Goal: Contribute content: Add original content to the website for others to see

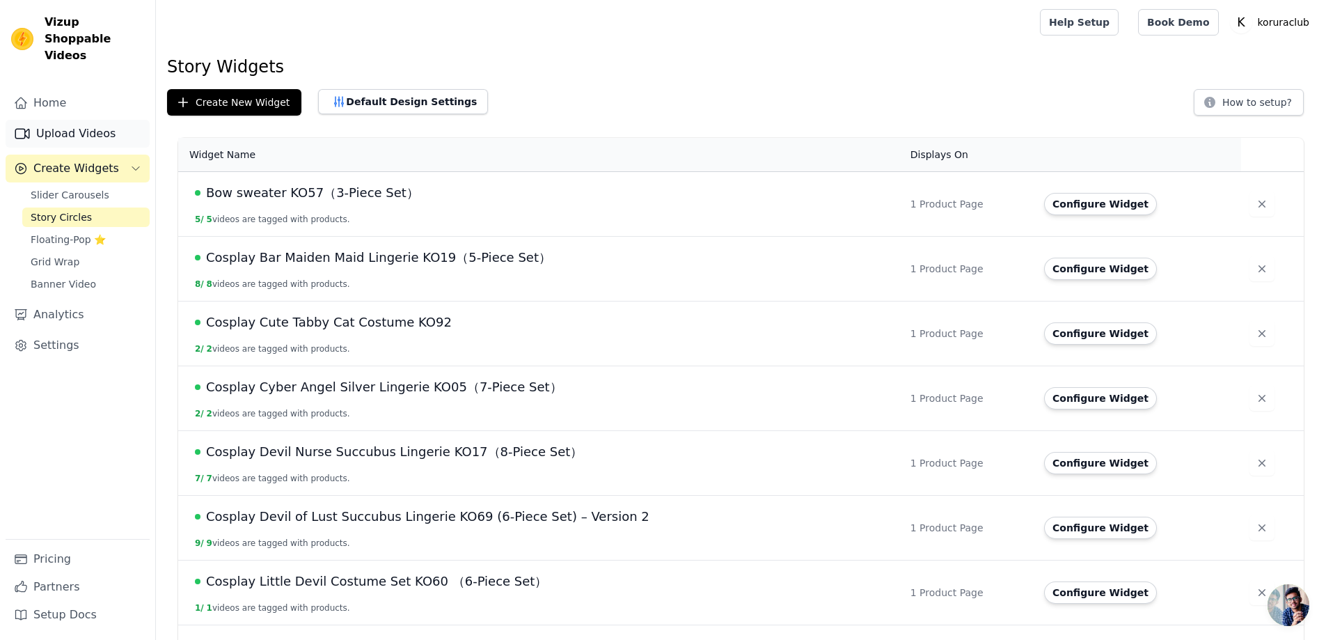
click at [63, 120] on link "Upload Videos" at bounding box center [78, 134] width 144 height 28
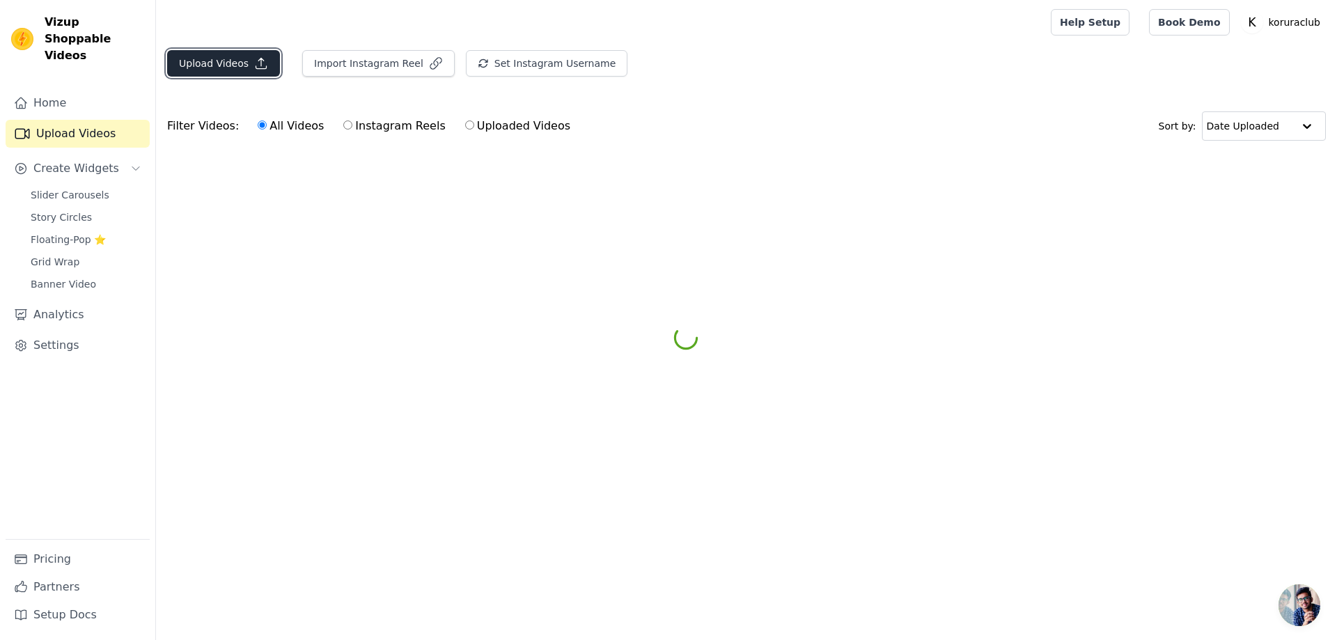
click at [217, 66] on button "Upload Videos" at bounding box center [223, 63] width 113 height 26
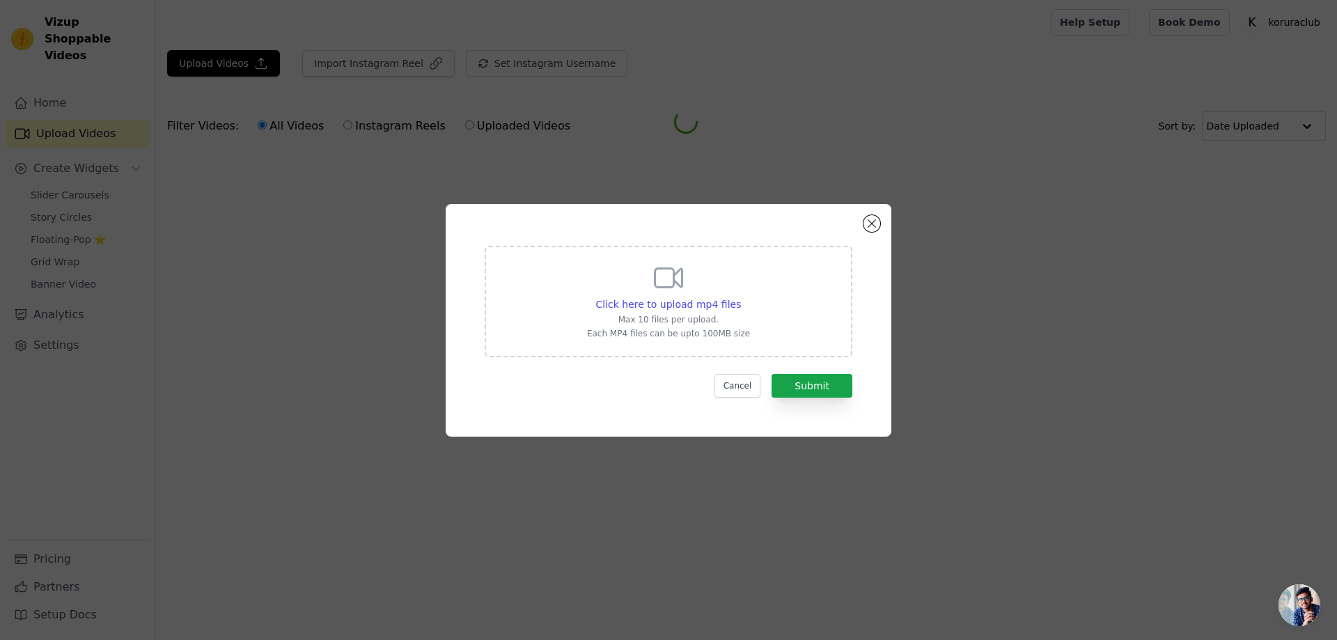
click at [661, 316] on p "Max 10 files per upload." at bounding box center [668, 319] width 163 height 11
click at [740, 297] on input "Click here to upload mp4 files Max 10 files per upload. Each MP4 files can be u…" at bounding box center [740, 297] width 1 height 1
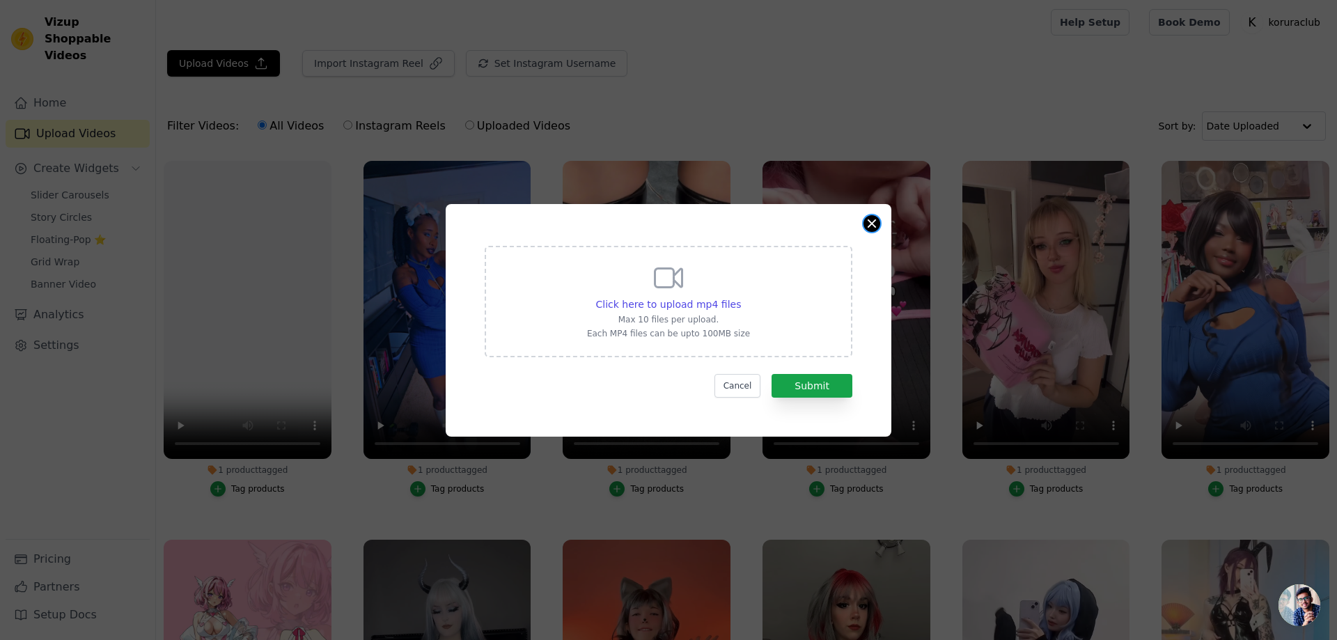
click at [870, 224] on button "Close modal" at bounding box center [871, 223] width 17 height 17
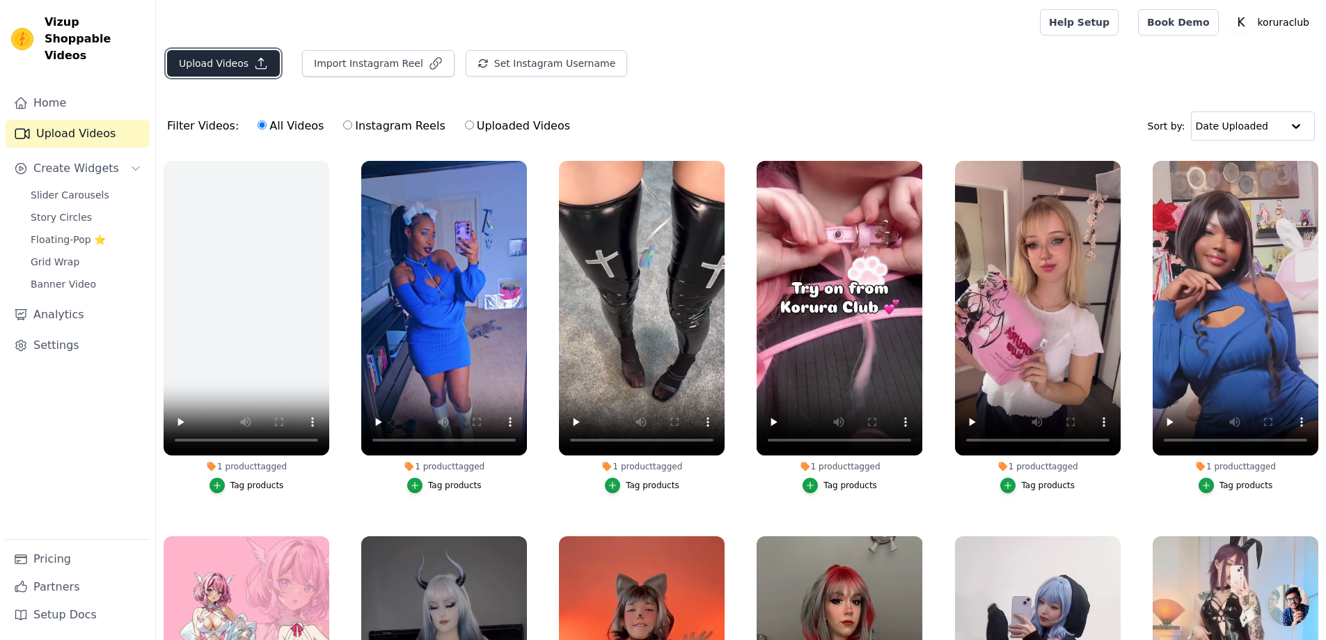
click at [224, 57] on button "Upload Videos" at bounding box center [223, 63] width 113 height 26
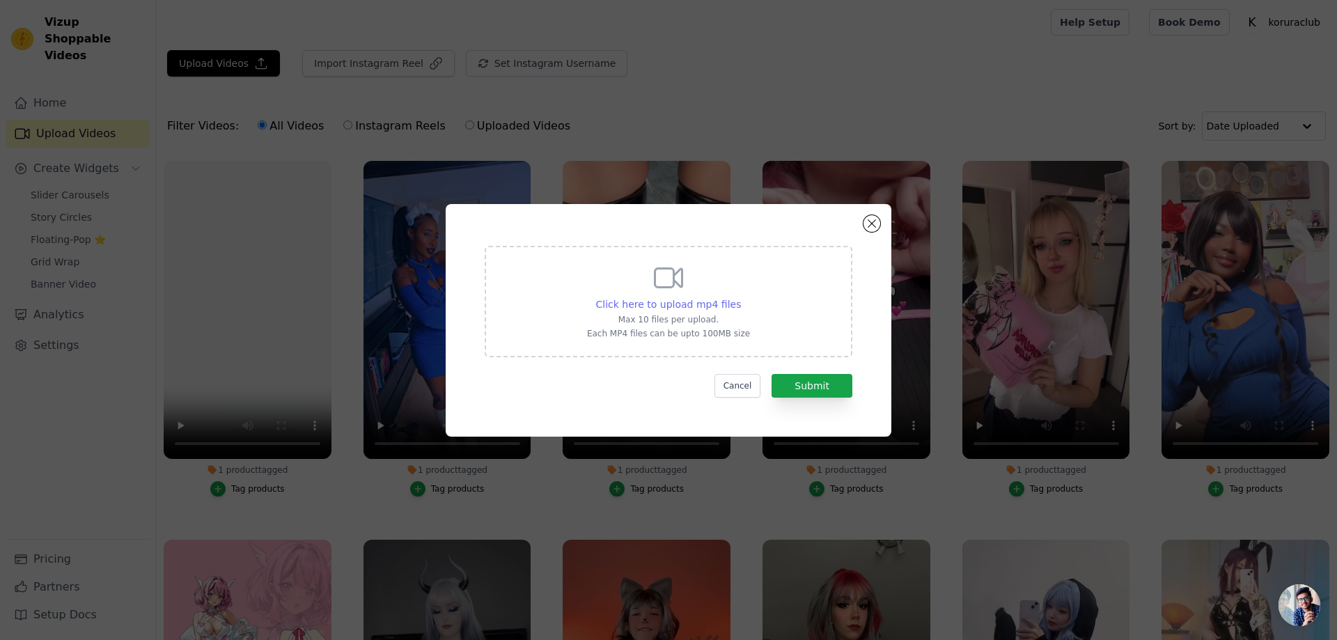
click at [723, 299] on span "Click here to upload mp4 files" at bounding box center [669, 304] width 146 height 11
click at [740, 297] on input "Click here to upload mp4 files Max 10 files per upload. Each MP4 files can be u…" at bounding box center [740, 297] width 1 height 1
type input "C:\fakepath\VID_20250927115649812 a. m..mov"
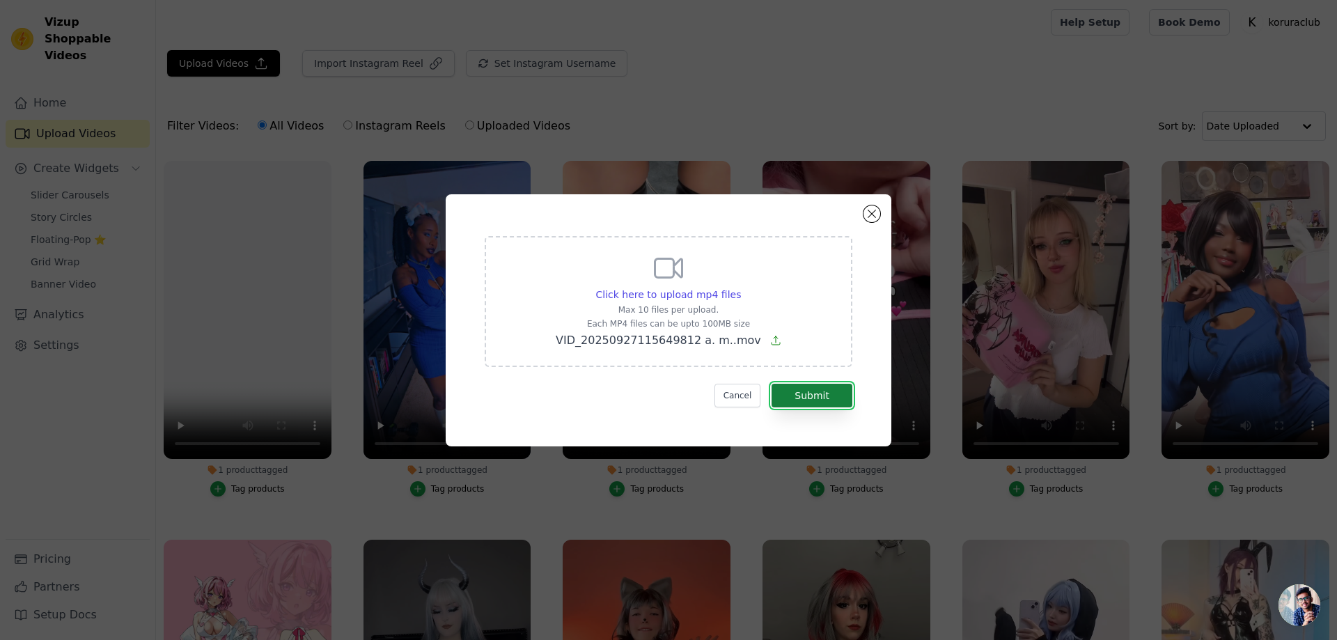
click at [812, 389] on button "Submit" at bounding box center [811, 396] width 81 height 24
click at [725, 338] on span "VID_20250927115649812 a. m..mov" at bounding box center [658, 340] width 205 height 13
click at [740, 288] on input "Click here to upload mp4 files Max 10 files per upload. Each MP4 files can be u…" at bounding box center [740, 287] width 1 height 1
type input "C:\fakepath\tefyyxd.mp4"
click at [815, 384] on button "Submit" at bounding box center [811, 396] width 81 height 24
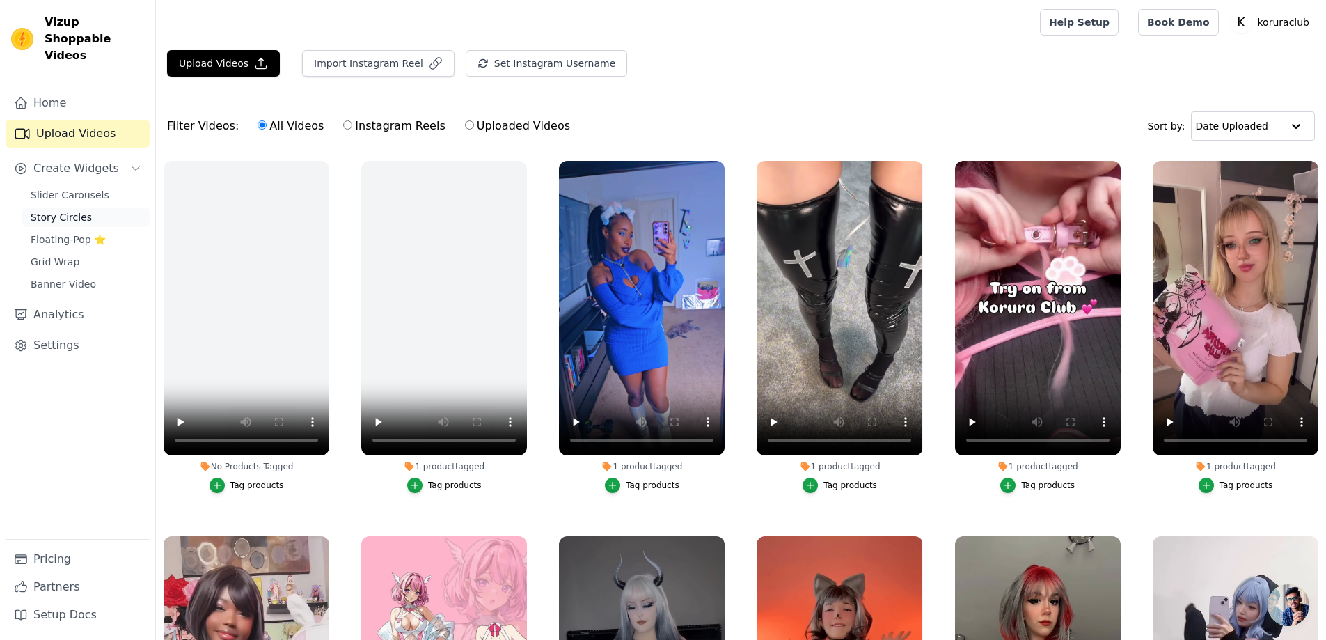
click at [71, 210] on span "Story Circles" at bounding box center [61, 217] width 61 height 14
